Goal: Task Accomplishment & Management: Manage account settings

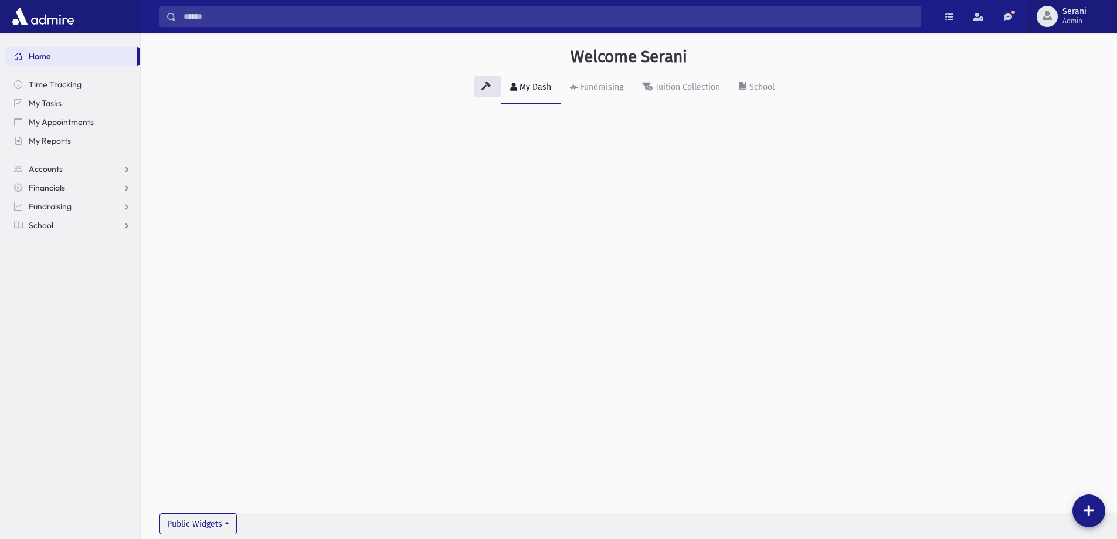
click at [1069, 16] on span "Serani" at bounding box center [1075, 11] width 24 height 9
click at [1076, 11] on span "Serani" at bounding box center [1075, 11] width 24 height 9
click at [1048, 16] on span "button" at bounding box center [1047, 15] width 9 height 9
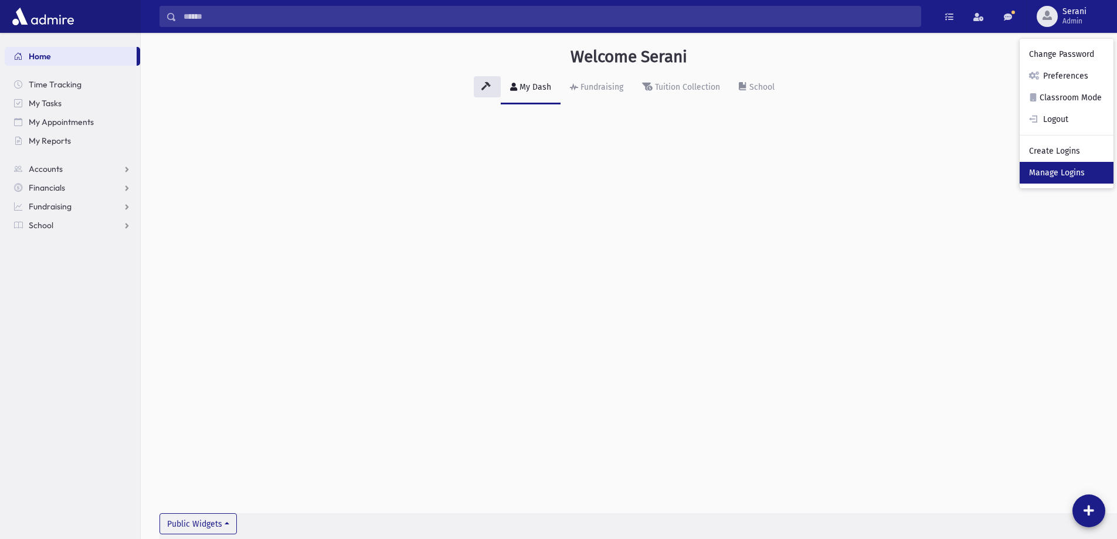
click at [1063, 172] on link "Manage Logins" at bounding box center [1067, 173] width 94 height 22
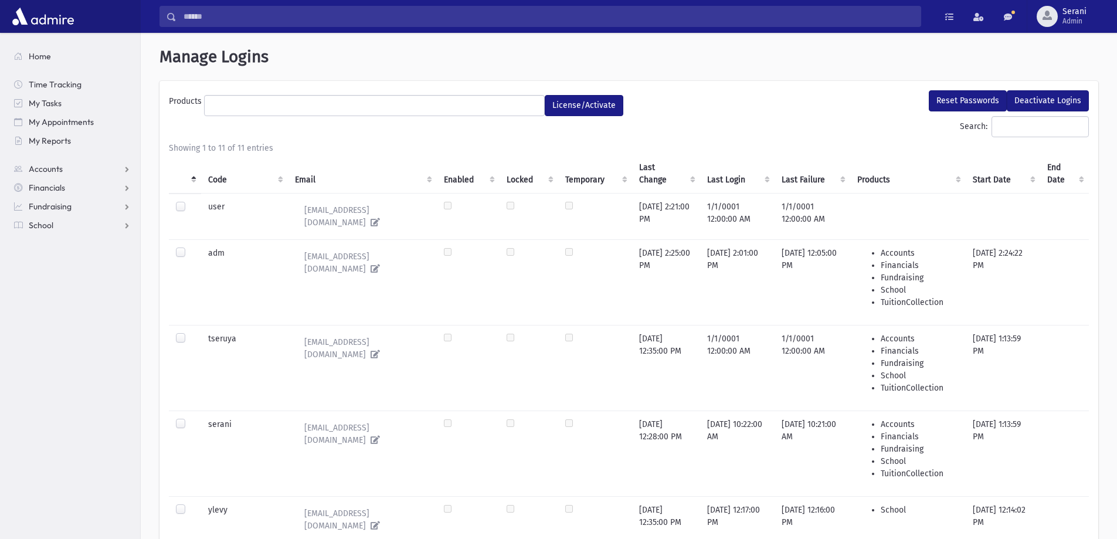
select select
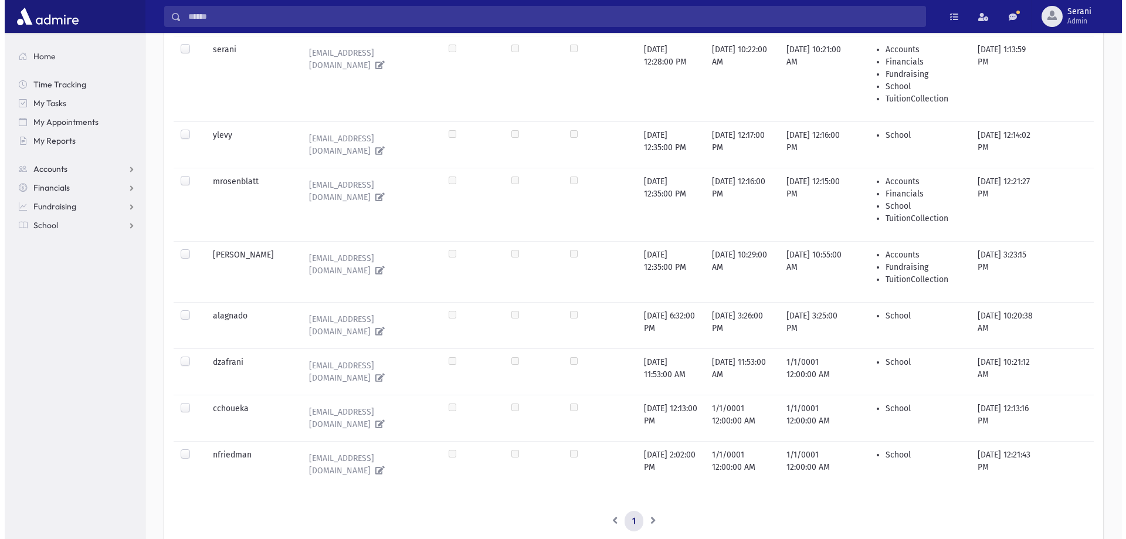
scroll to position [388, 0]
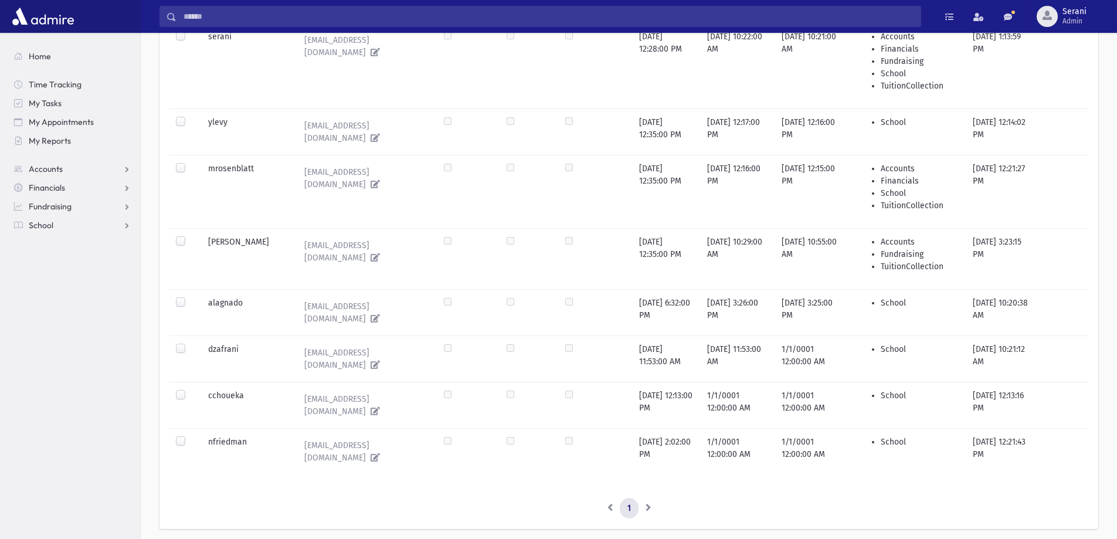
click at [190, 389] on label at bounding box center [190, 389] width 0 height 0
drag, startPoint x: 360, startPoint y: 374, endPoint x: 384, endPoint y: 367, distance: 25.1
click at [347, 389] on link "[EMAIL_ADDRESS][DOMAIN_NAME]" at bounding box center [362, 405] width 135 height 32
type input "**********"
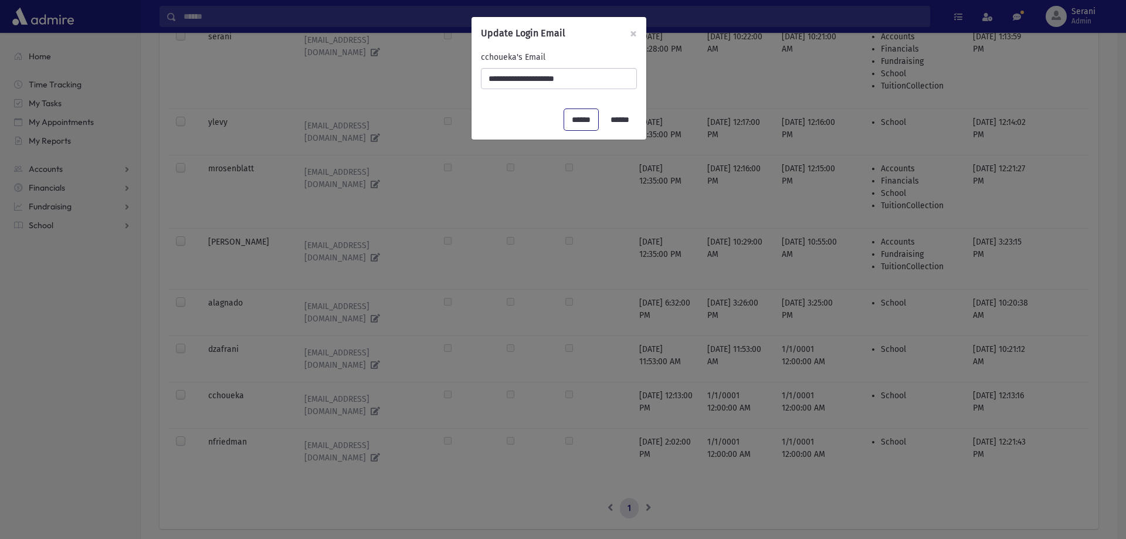
click at [568, 119] on input "******" at bounding box center [581, 119] width 34 height 21
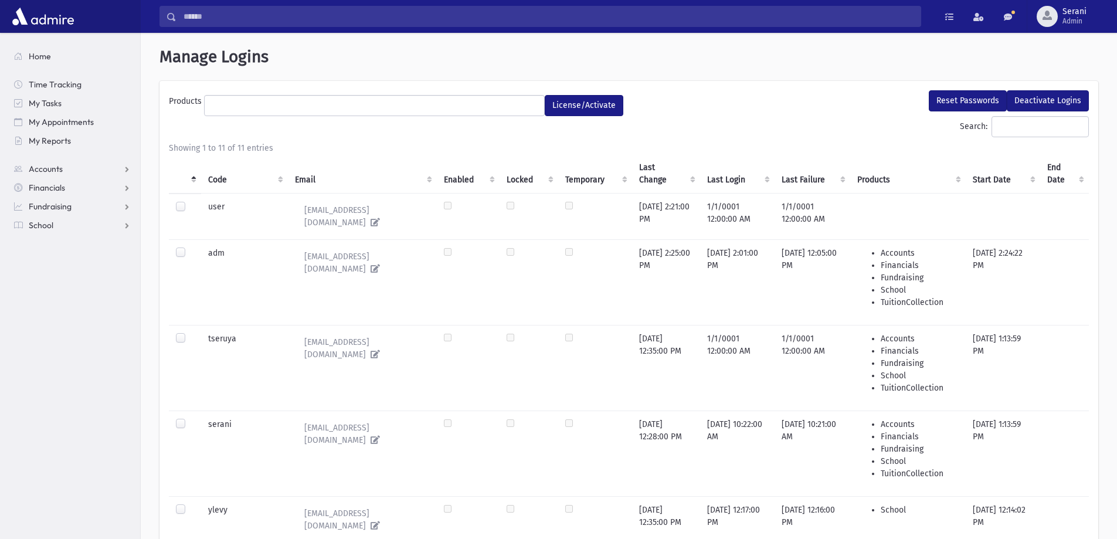
select select
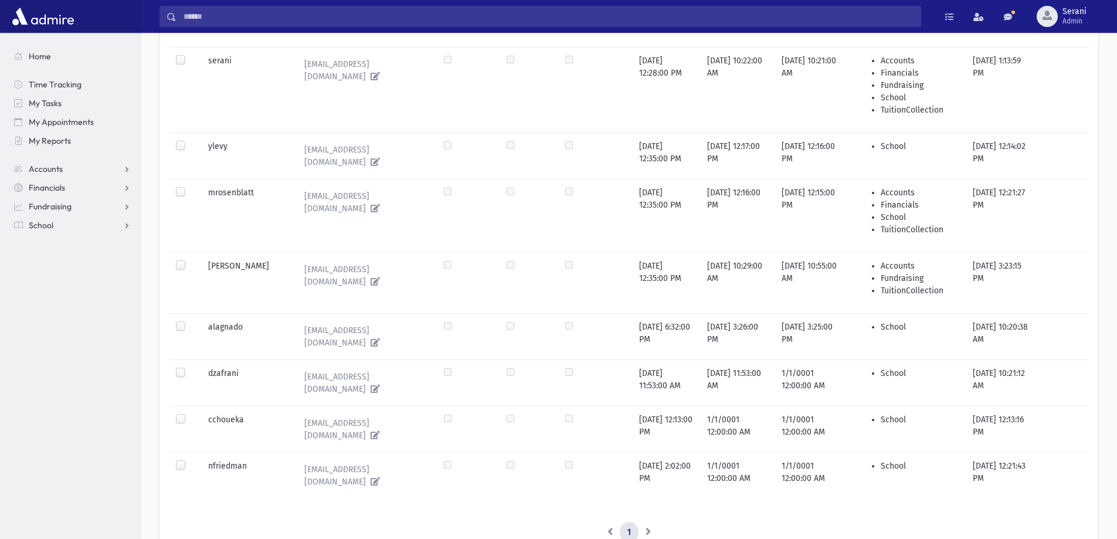
scroll to position [388, 0]
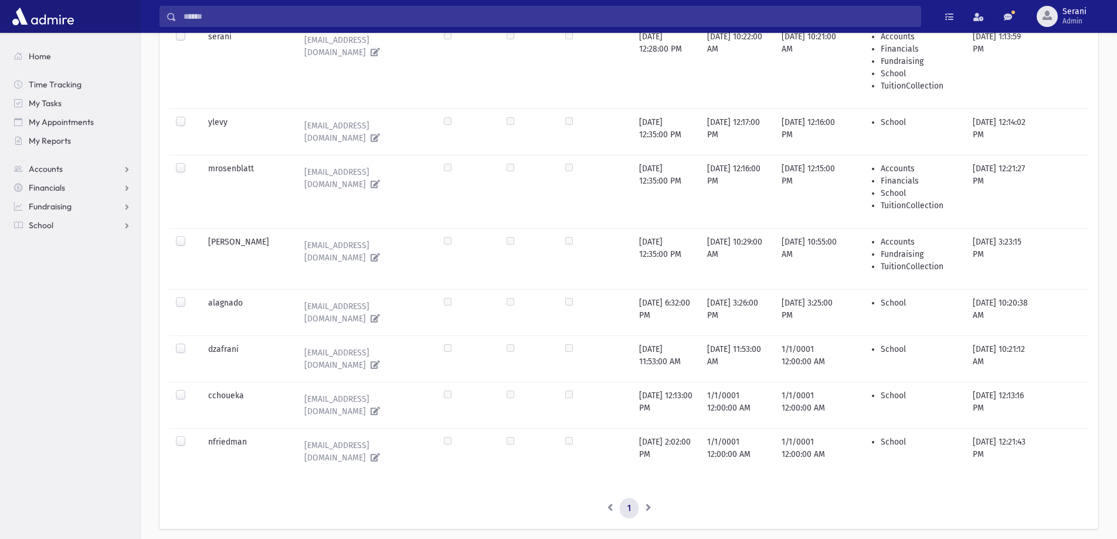
click at [737, 382] on td "1/1/0001 12:00:00 AM" at bounding box center [737, 405] width 74 height 46
click at [190, 389] on label at bounding box center [190, 389] width 0 height 0
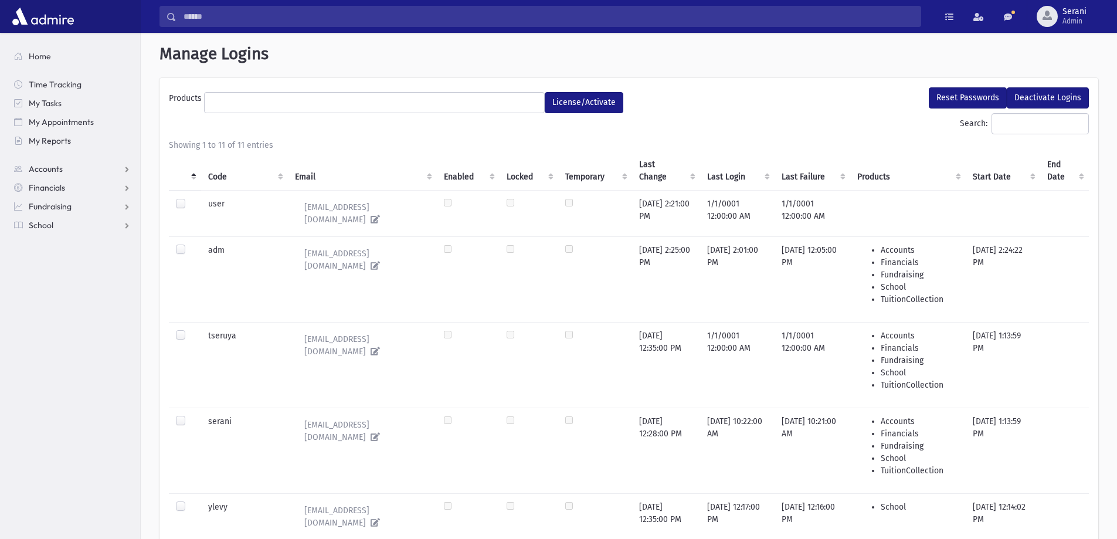
scroll to position [0, 0]
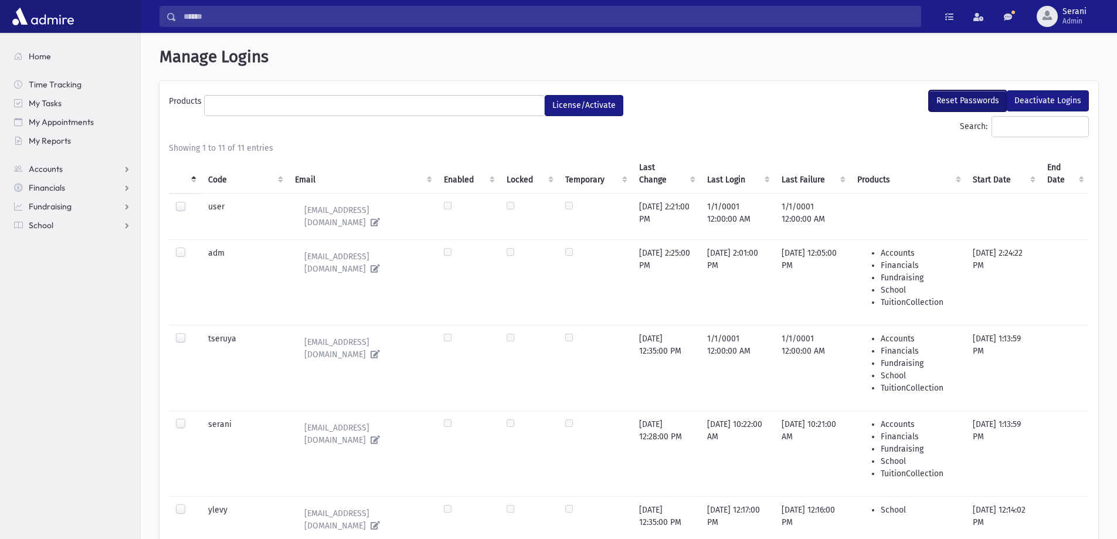
click at [968, 100] on button "Reset Passwords" at bounding box center [968, 100] width 78 height 21
select select
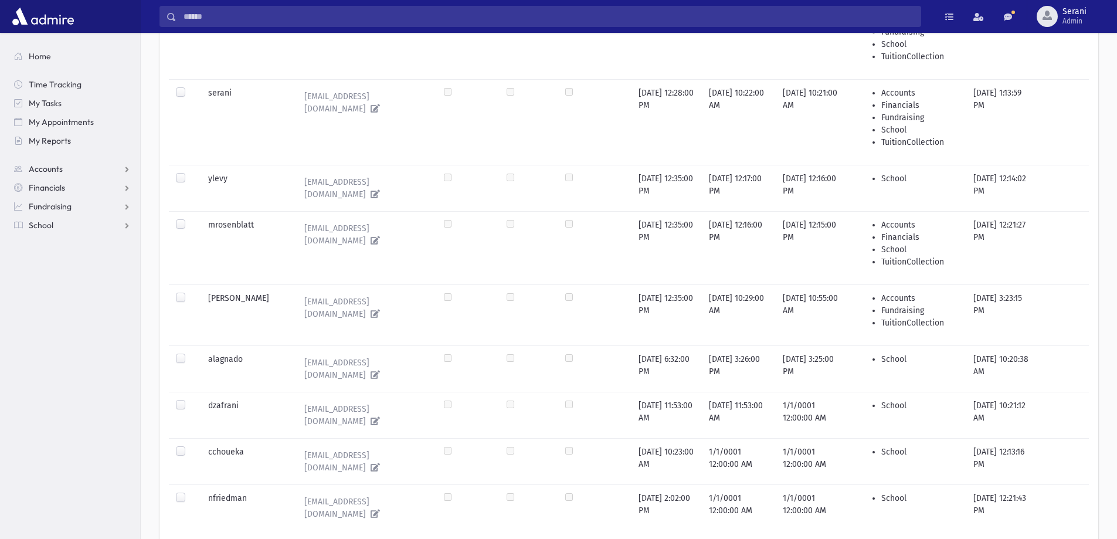
scroll to position [352, 0]
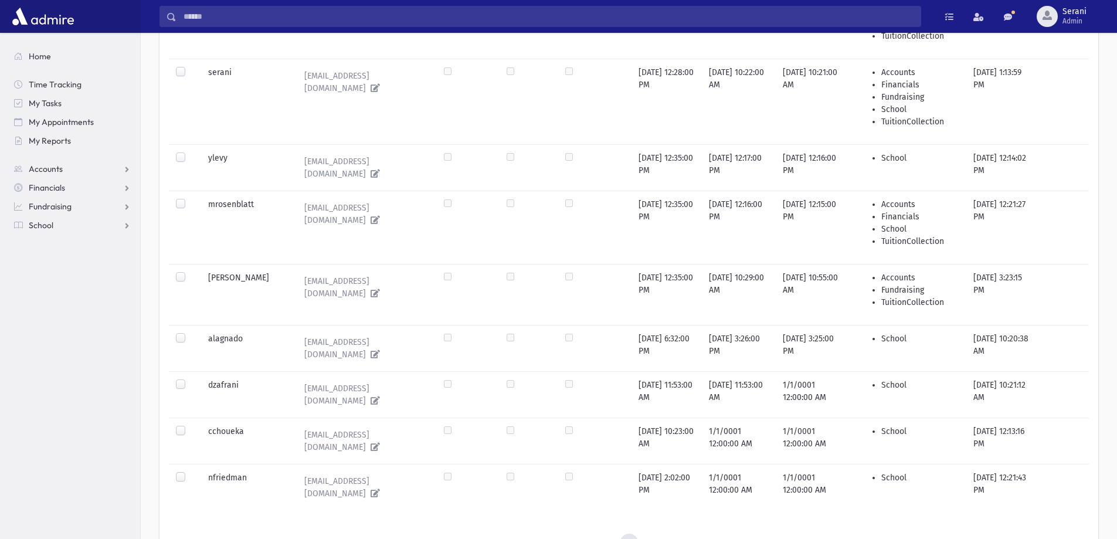
click at [190, 425] on label at bounding box center [190, 425] width 0 height 0
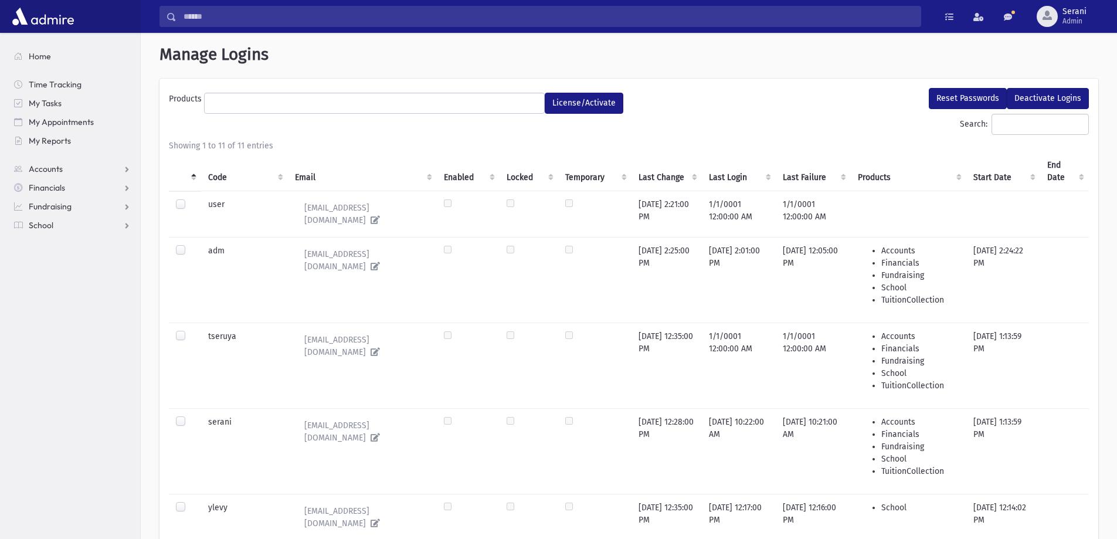
scroll to position [0, 0]
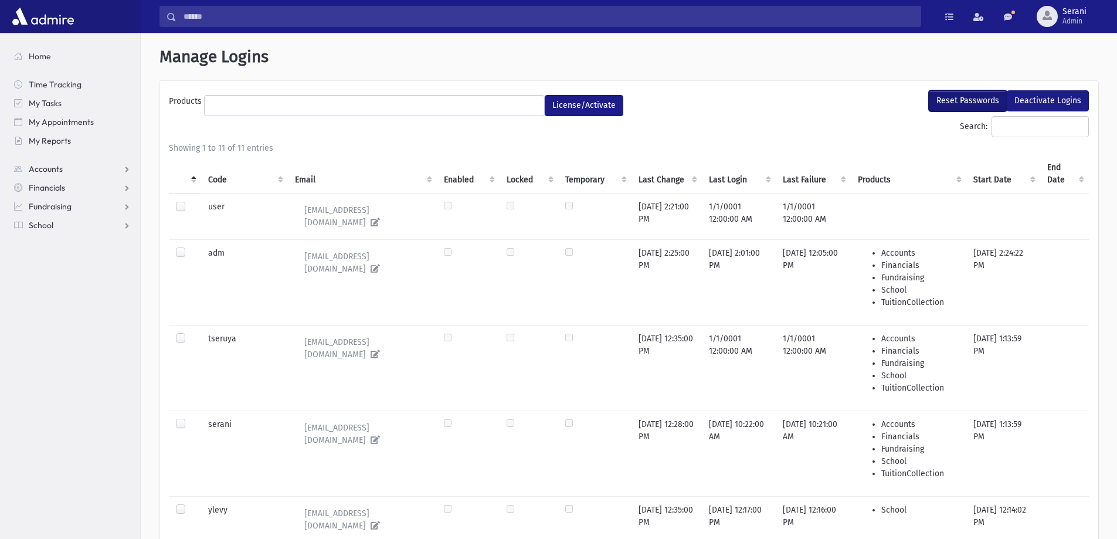
click at [973, 96] on button "Reset Passwords" at bounding box center [968, 100] width 78 height 21
select select
